Goal: Information Seeking & Learning: Find specific fact

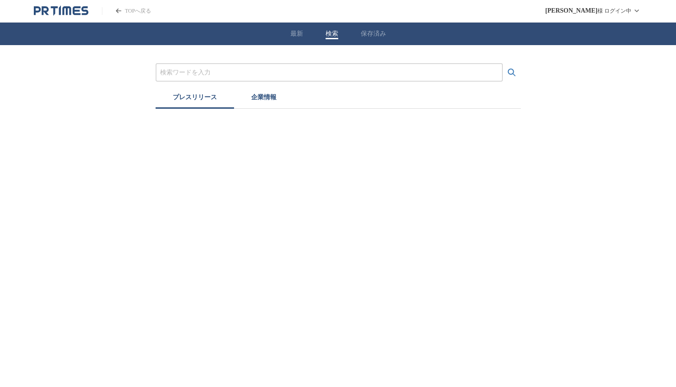
click at [330, 32] on button "検索" at bounding box center [332, 34] width 13 height 8
click at [386, 30] on div "最新 検索 保存済み" at bounding box center [338, 34] width 676 height 23
click at [385, 32] on button "保存済み" at bounding box center [373, 34] width 25 height 8
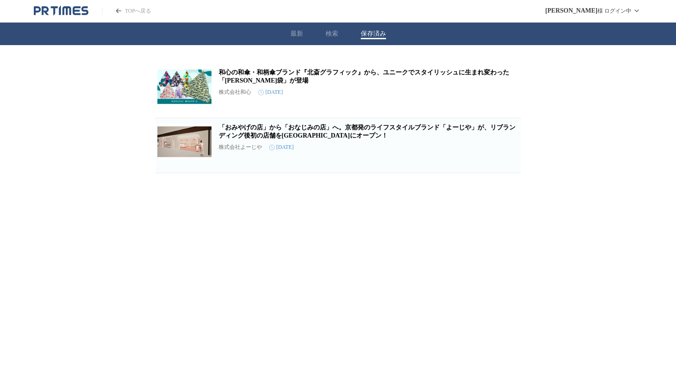
click at [323, 34] on div "最新 検索 保存済み" at bounding box center [338, 34] width 676 height 23
drag, startPoint x: 342, startPoint y: 34, endPoint x: 335, endPoint y: 36, distance: 7.1
click at [336, 37] on div "最新 検索 保存済み" at bounding box center [338, 34] width 676 height 23
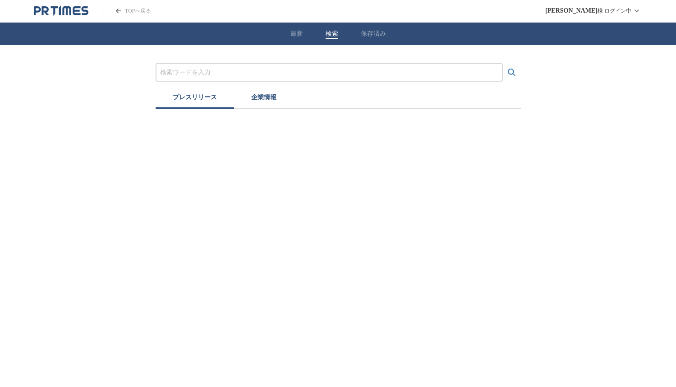
click at [335, 36] on button "検索" at bounding box center [332, 34] width 13 height 8
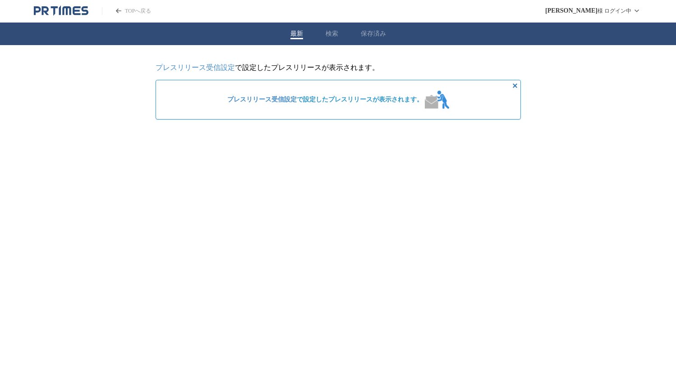
click at [294, 36] on button "最新" at bounding box center [296, 34] width 13 height 8
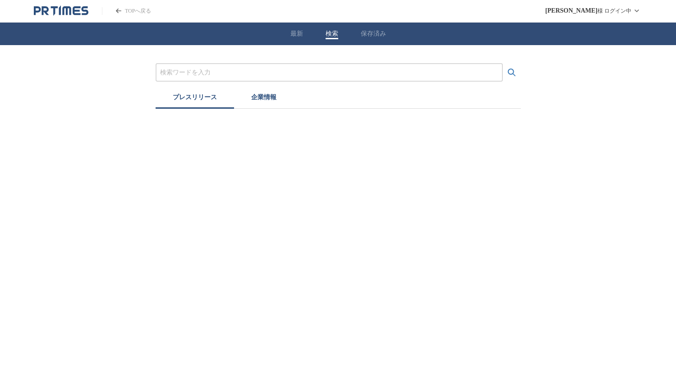
click at [335, 33] on button "検索" at bounding box center [332, 34] width 13 height 8
click at [230, 71] on input "プレスリリースおよび企業を検索する" at bounding box center [329, 73] width 338 height 10
type input "あと[PERSON_NAME][PERSON_NAME]"
click at [503, 64] on button "検索する" at bounding box center [512, 73] width 18 height 18
click at [273, 101] on button "企業情報" at bounding box center [264, 99] width 60 height 20
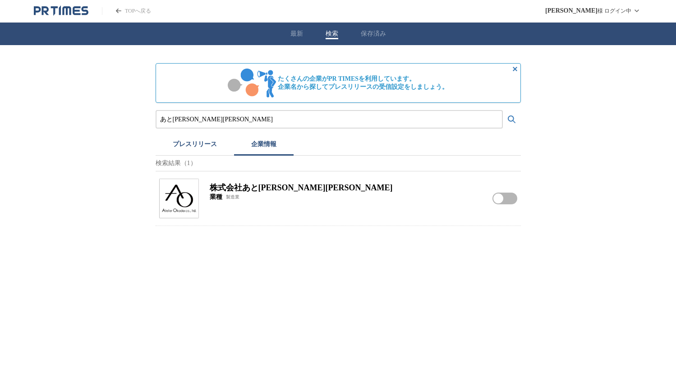
click at [169, 204] on img at bounding box center [179, 199] width 40 height 40
click at [191, 204] on img at bounding box center [179, 199] width 40 height 40
click at [179, 197] on img at bounding box center [179, 199] width 40 height 40
